Goal: Task Accomplishment & Management: Use online tool/utility

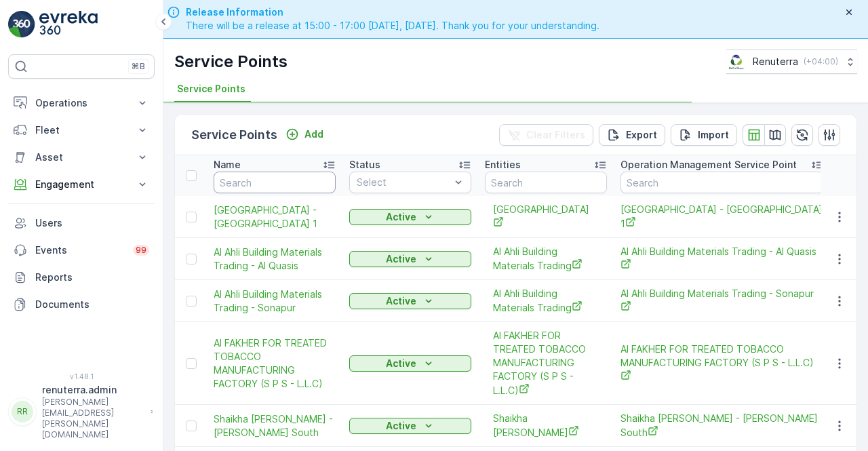
click at [264, 187] on input "text" at bounding box center [275, 183] width 122 height 22
click at [254, 183] on input "text" at bounding box center [275, 183] width 122 height 22
type input "madar"
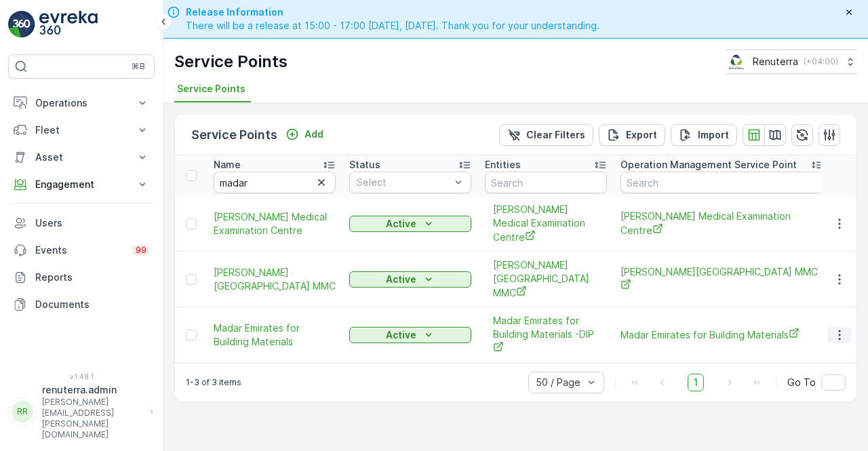
click at [844, 328] on icon "button" at bounding box center [840, 335] width 14 height 14
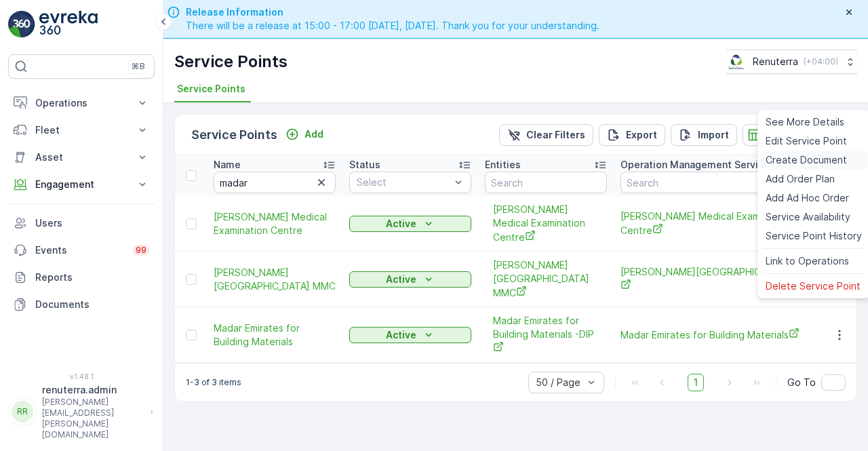
click at [777, 162] on span "Create Document" at bounding box center [806, 160] width 81 height 14
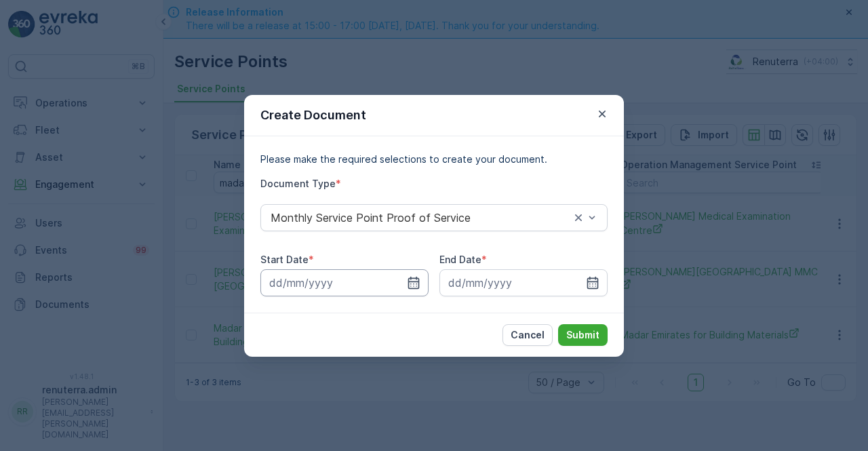
click at [420, 275] on div at bounding box center [344, 282] width 168 height 27
click at [414, 282] on icon "button" at bounding box center [414, 283] width 14 height 14
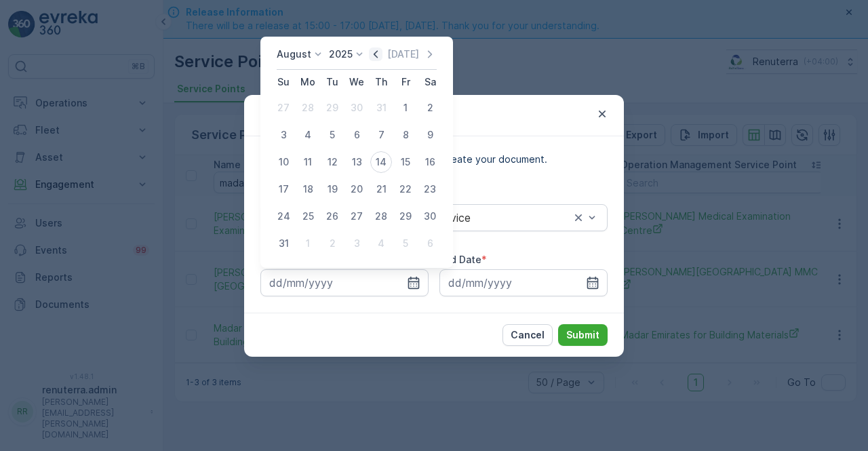
click at [382, 55] on icon "button" at bounding box center [376, 54] width 14 height 14
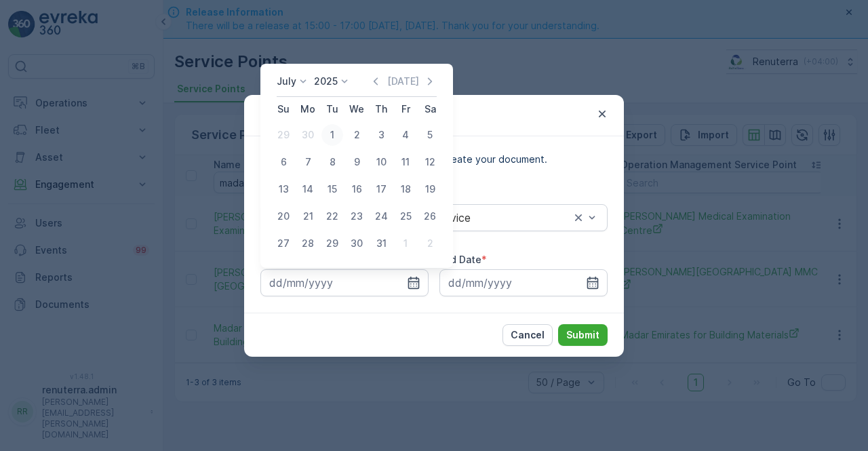
click at [334, 134] on div "1" at bounding box center [332, 135] width 22 height 22
type input "01.07.2025"
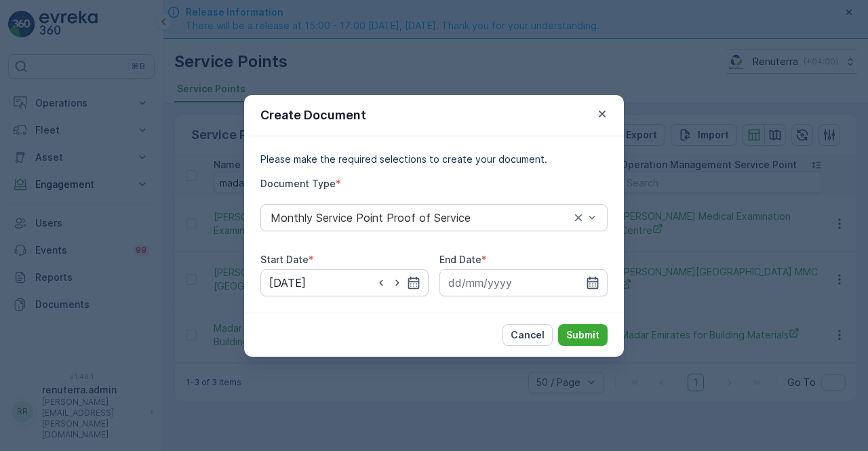
click at [595, 281] on icon "button" at bounding box center [593, 283] width 14 height 14
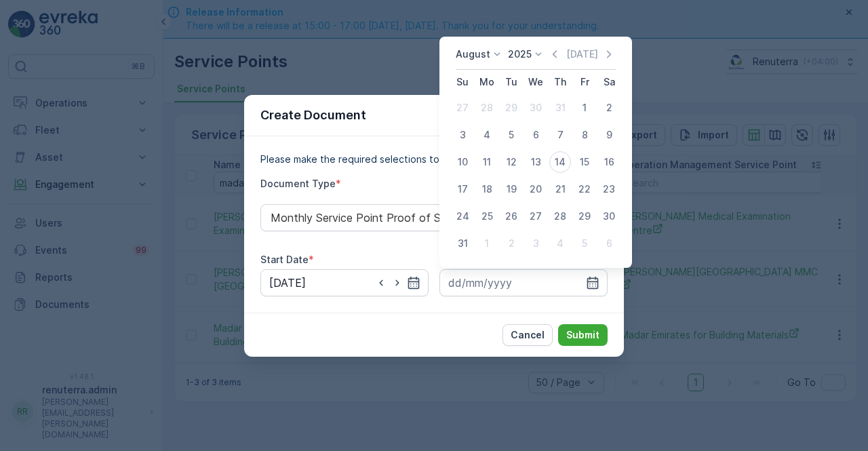
click at [554, 55] on icon "button" at bounding box center [555, 54] width 14 height 14
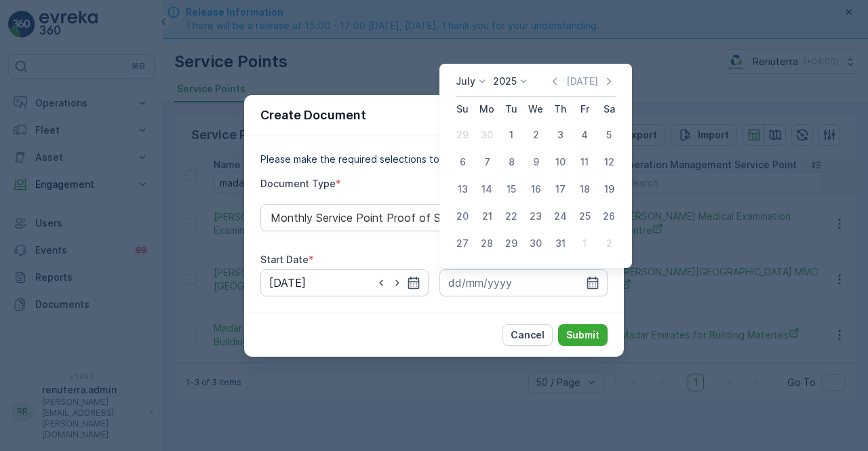
click at [560, 243] on div "31" at bounding box center [560, 244] width 22 height 22
type input "31.07.2025"
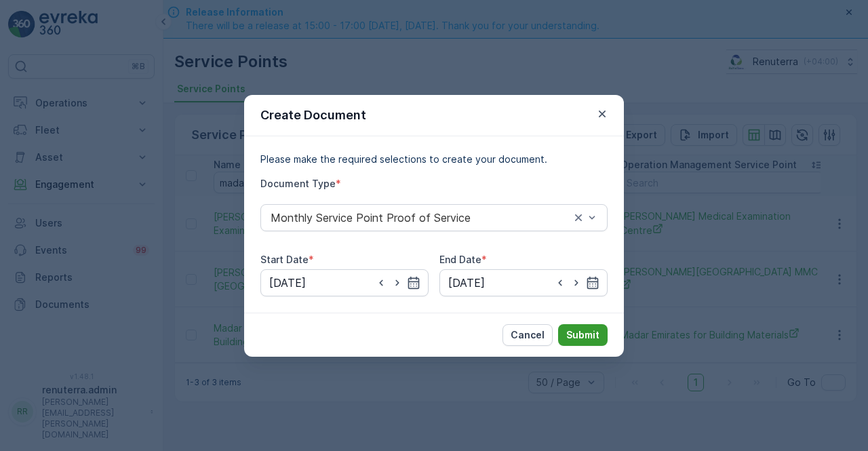
click at [593, 342] on button "Submit" at bounding box center [582, 335] width 49 height 22
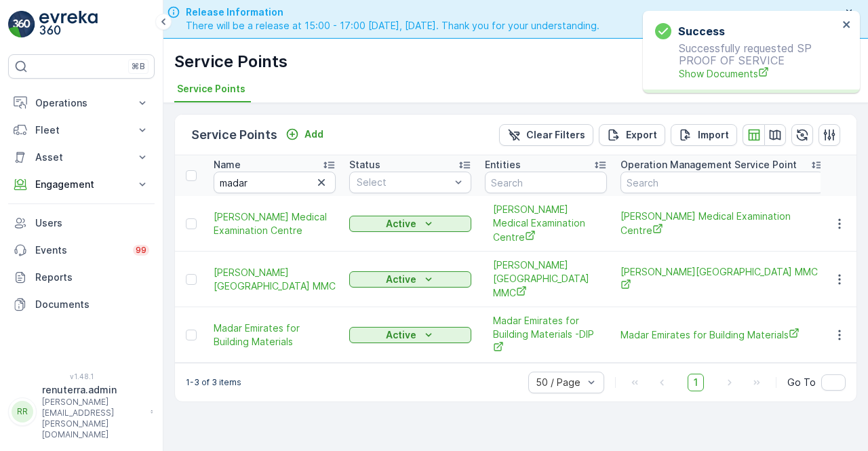
click at [741, 86] on div "Success Successfully requested SP PROOF OF SERVICE Show Documents" at bounding box center [751, 52] width 217 height 82
click at [734, 73] on span "Show Documents" at bounding box center [758, 73] width 159 height 14
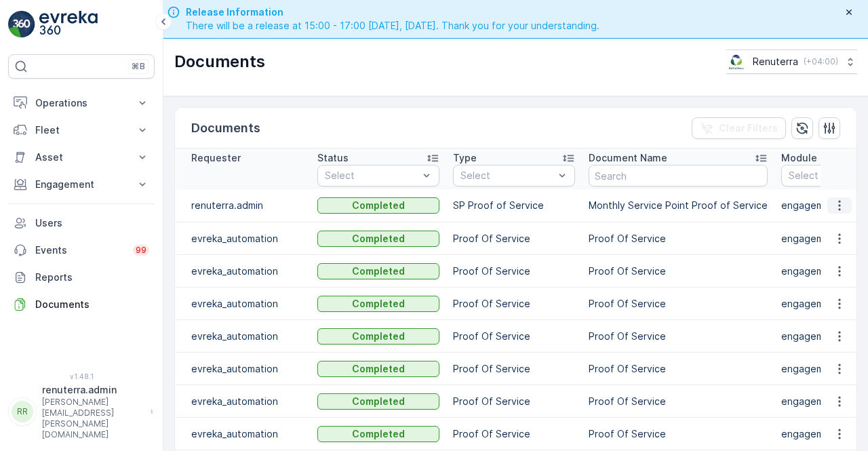
click at [839, 201] on icon "button" at bounding box center [840, 206] width 14 height 14
click at [833, 220] on span "See Details" at bounding box center [836, 225] width 52 height 14
